Goal: Find specific page/section: Find specific page/section

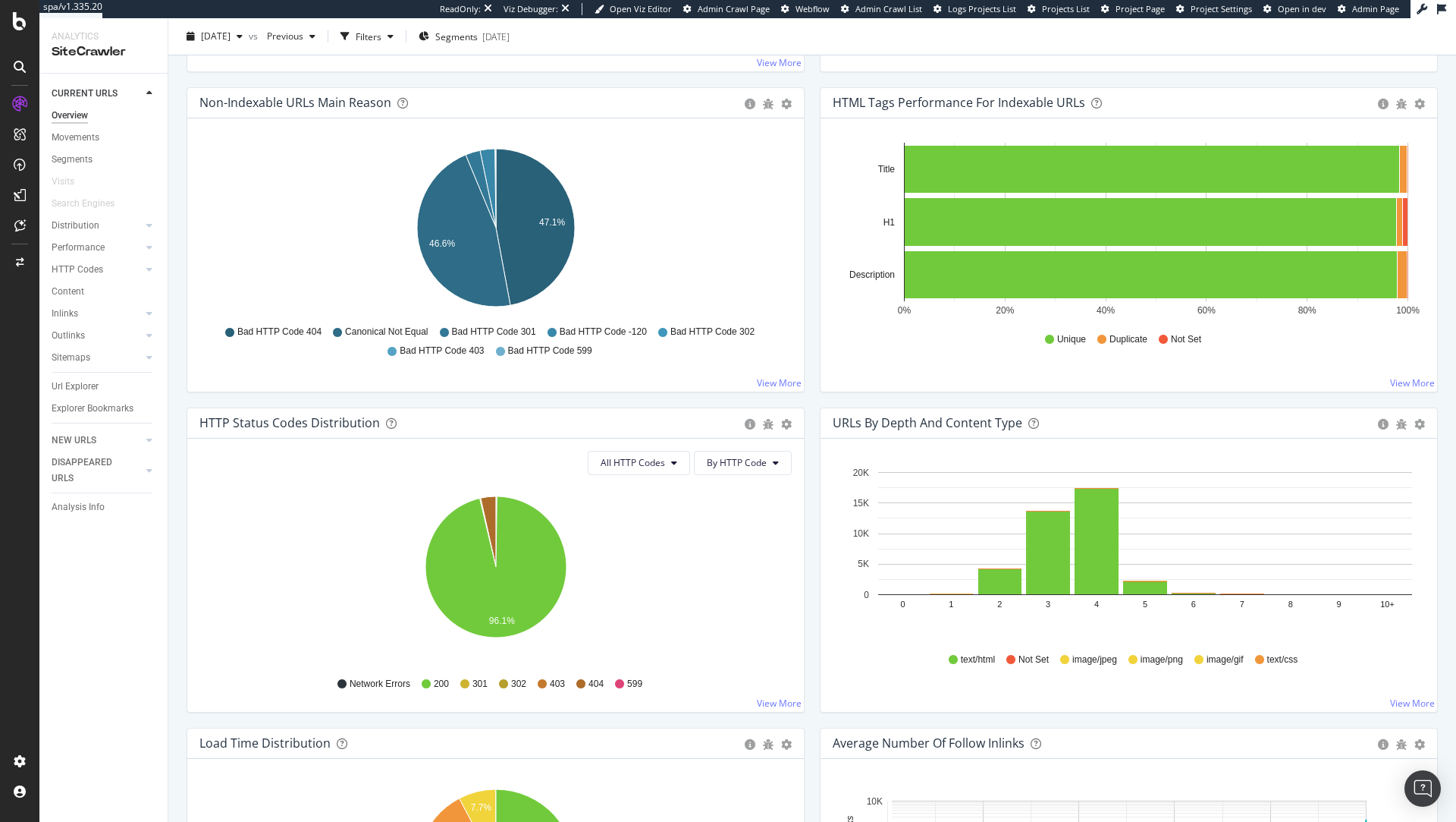
scroll to position [479, 0]
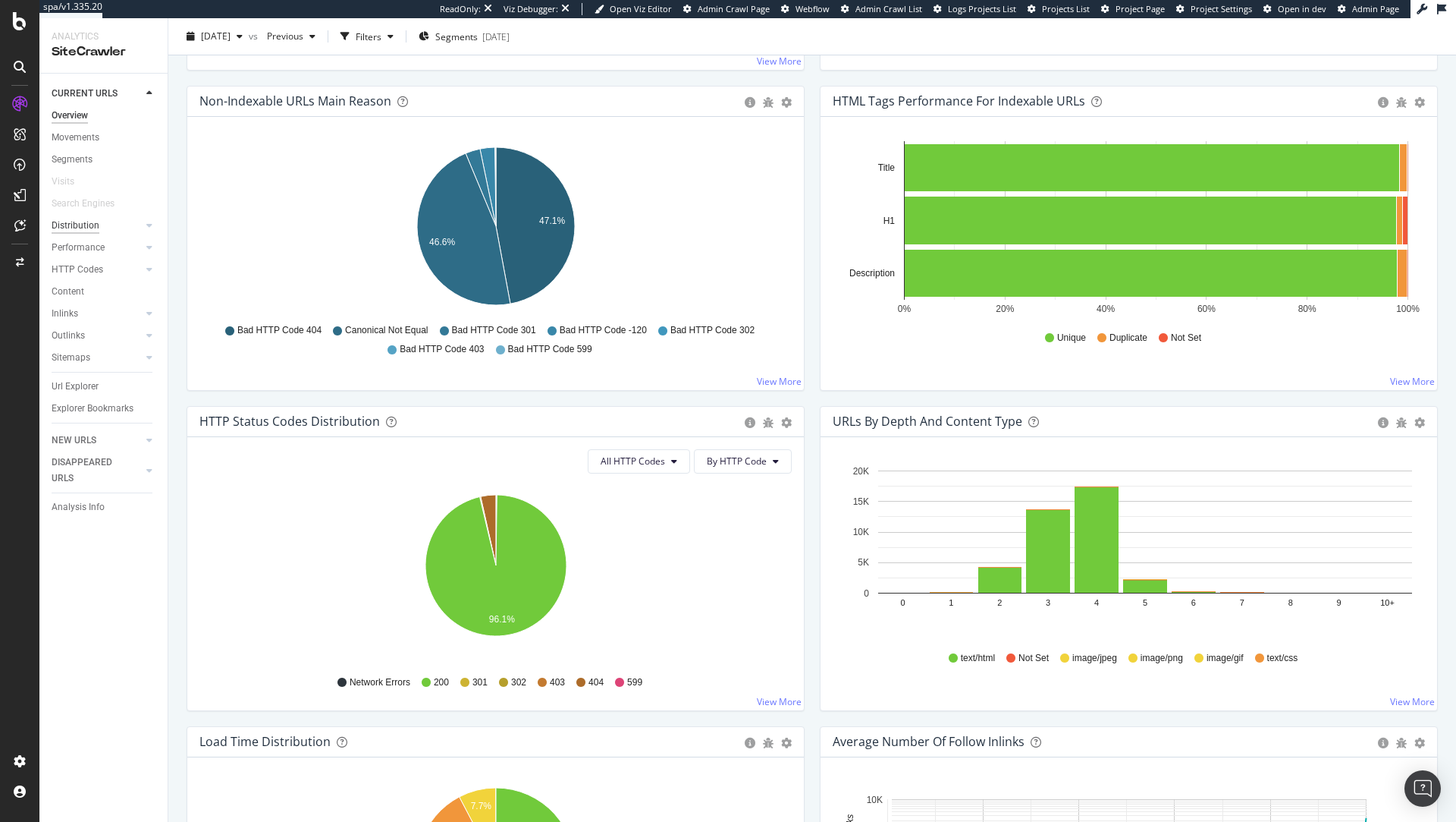
click at [88, 221] on div "Distribution" at bounding box center [76, 226] width 48 height 16
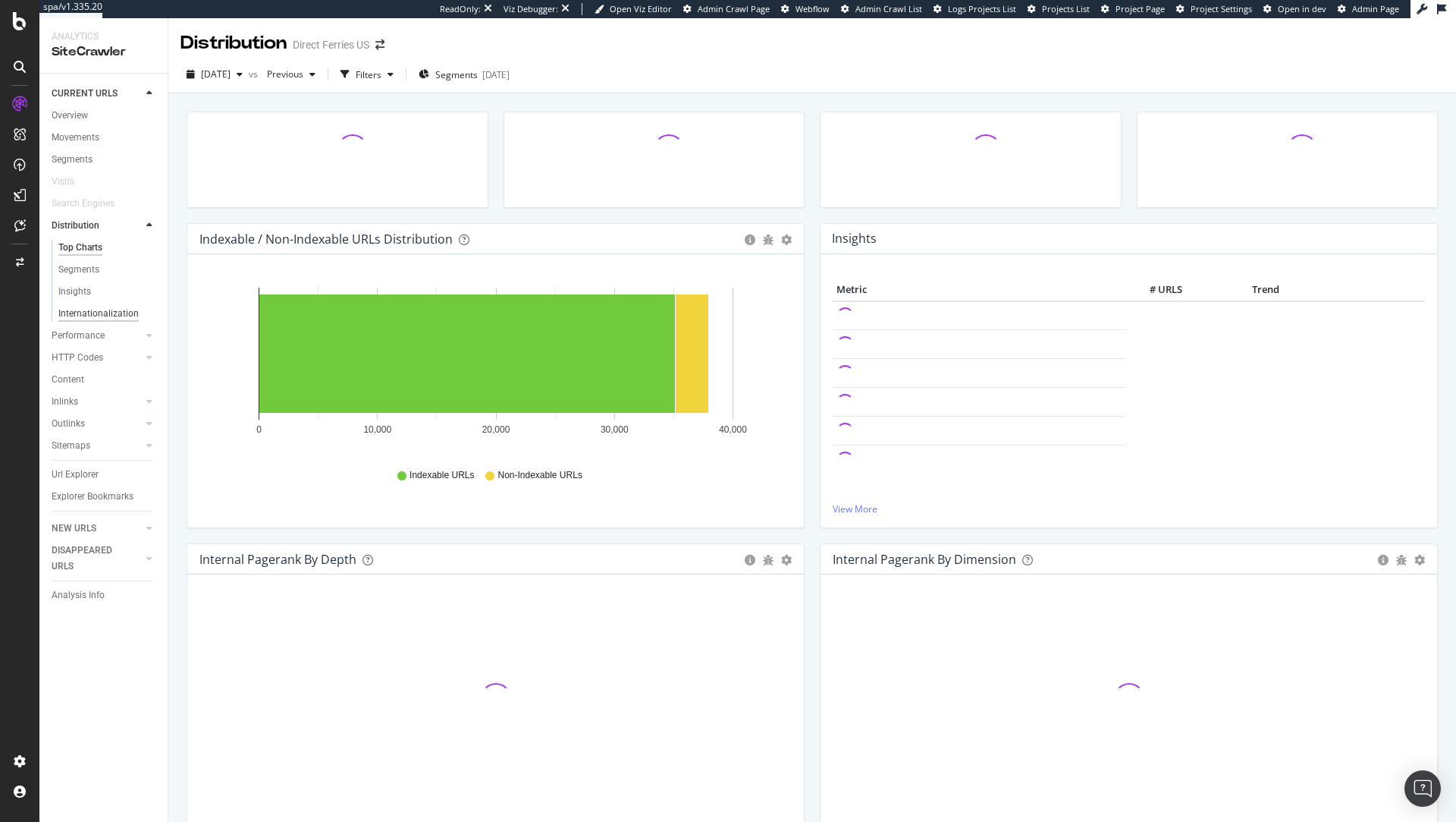
click at [107, 315] on div "Internationalization" at bounding box center [99, 314] width 81 height 16
